Goal: Information Seeking & Learning: Understand process/instructions

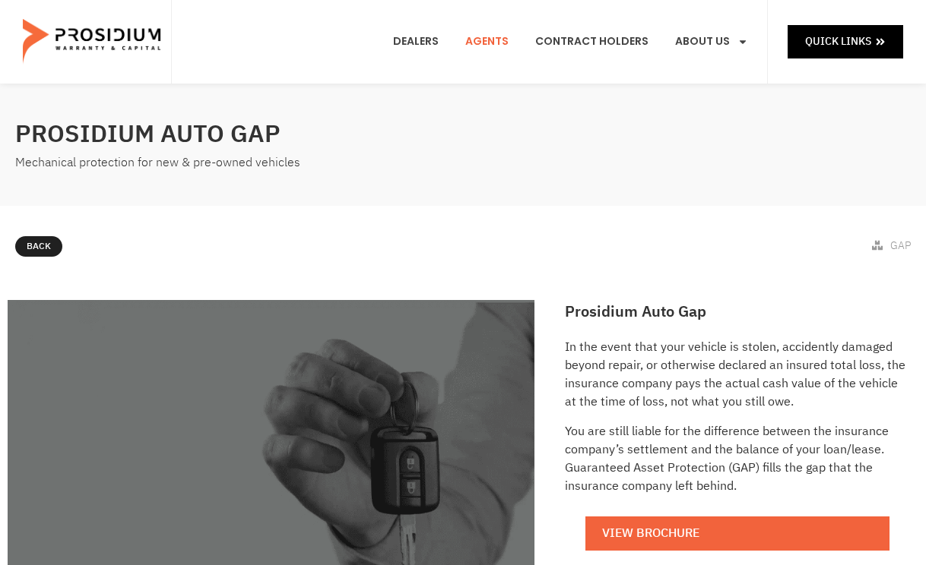
click at [506, 43] on link "Agents" at bounding box center [487, 42] width 66 height 56
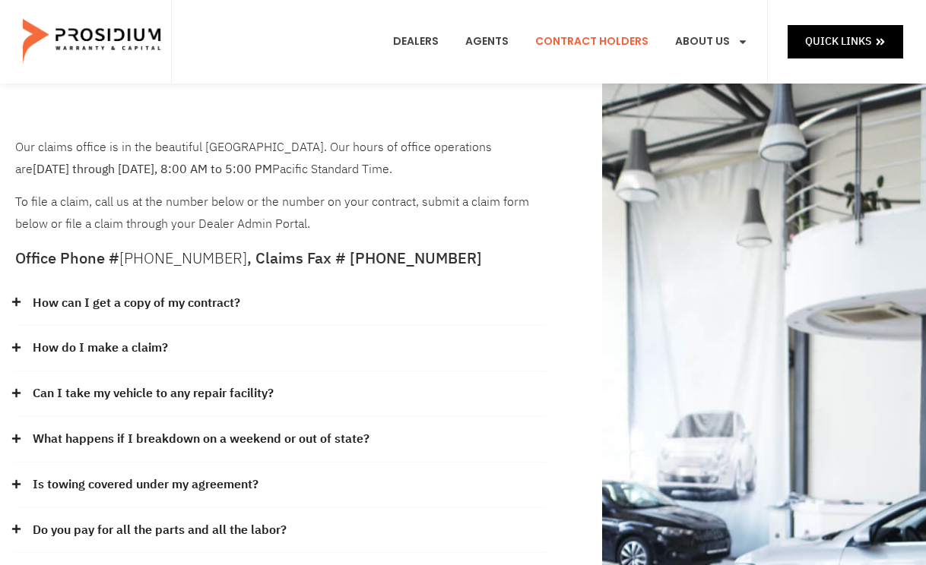
click at [113, 346] on link "How do I make a claim?" at bounding box center [100, 348] width 135 height 22
